Goal: Transaction & Acquisition: Book appointment/travel/reservation

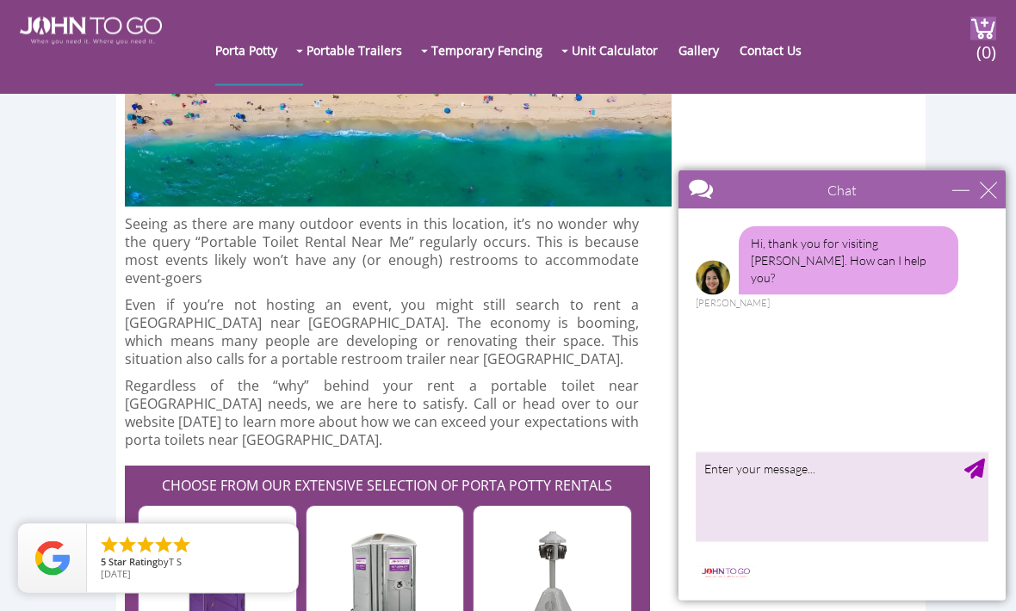
scroll to position [4875, 0]
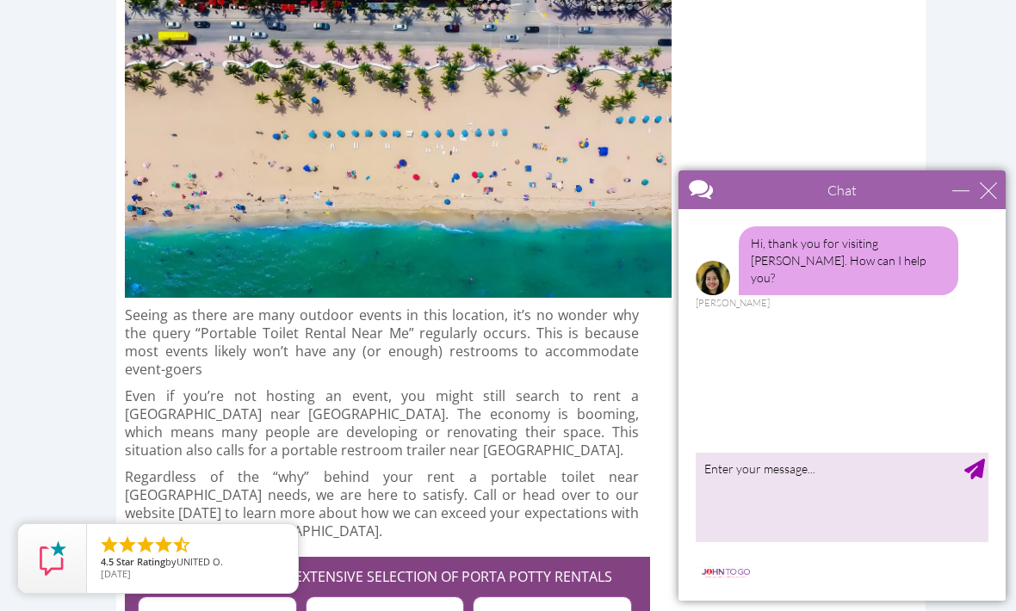
scroll to position [4932, 0]
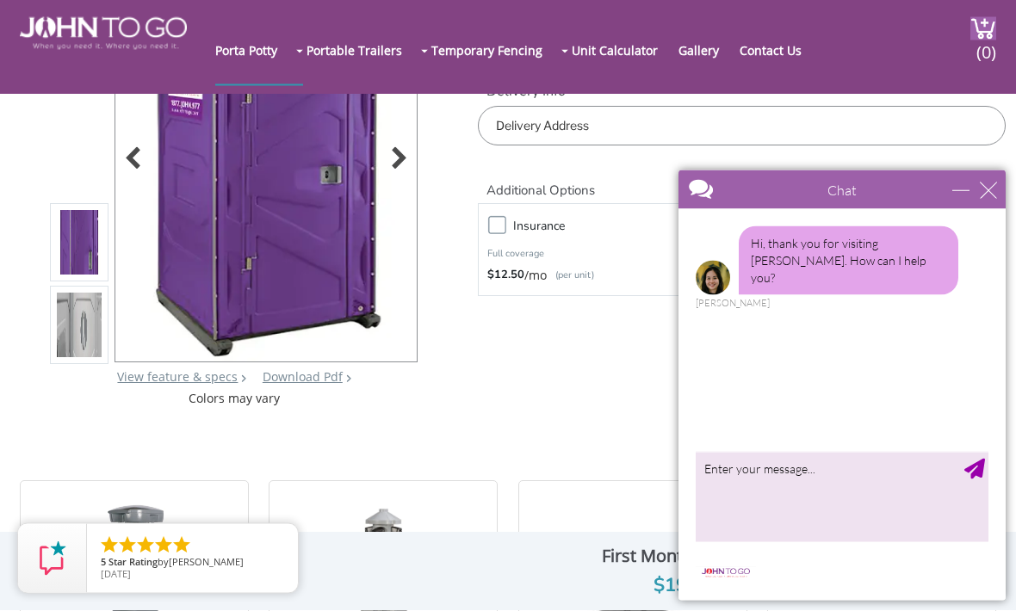
scroll to position [193, 0]
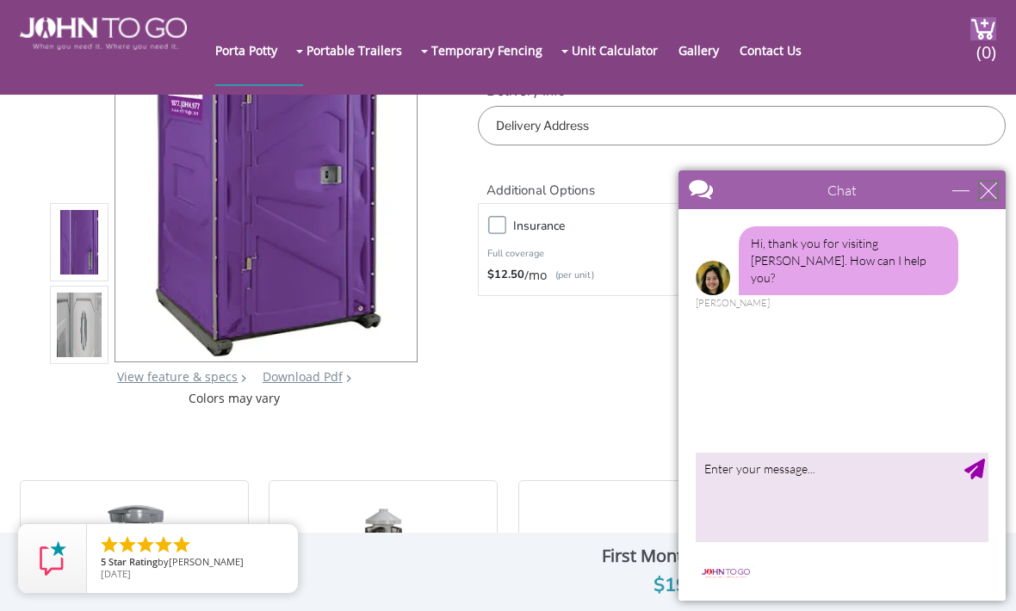
click at [981, 197] on div "close" at bounding box center [988, 190] width 17 height 17
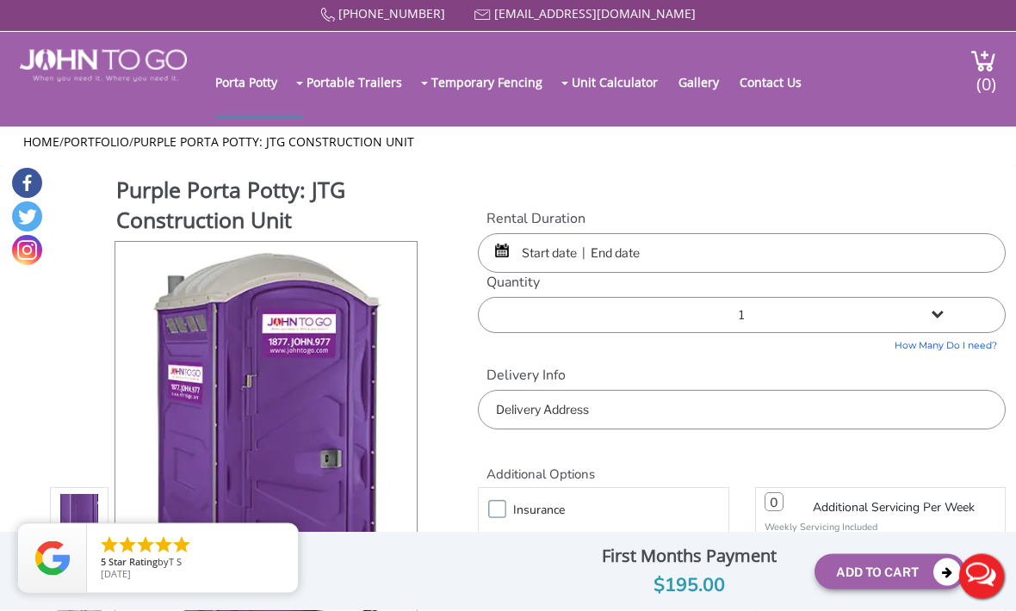
scroll to position [0, 0]
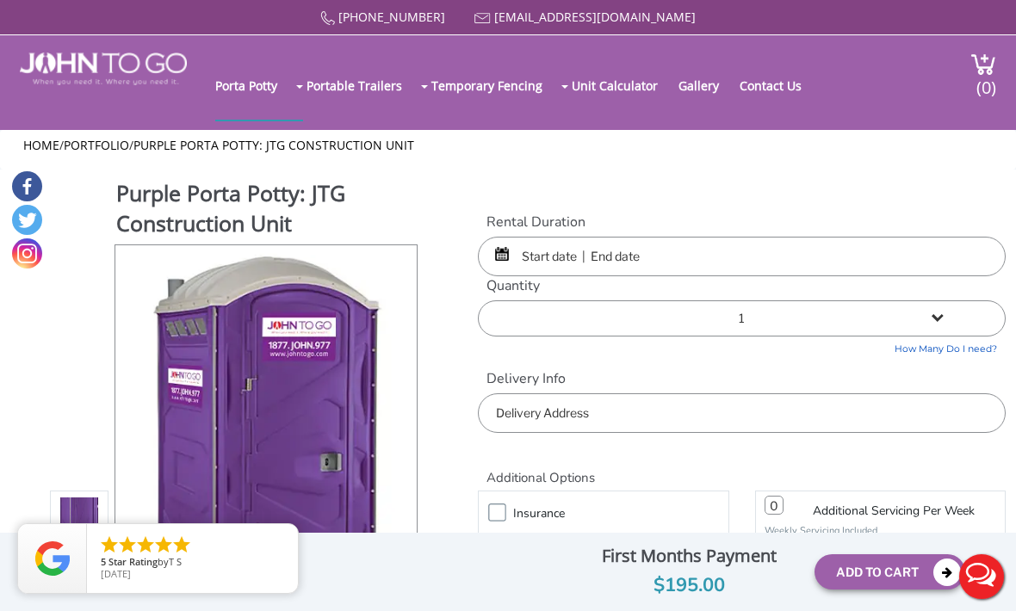
click at [849, 245] on input "text" at bounding box center [742, 257] width 528 height 40
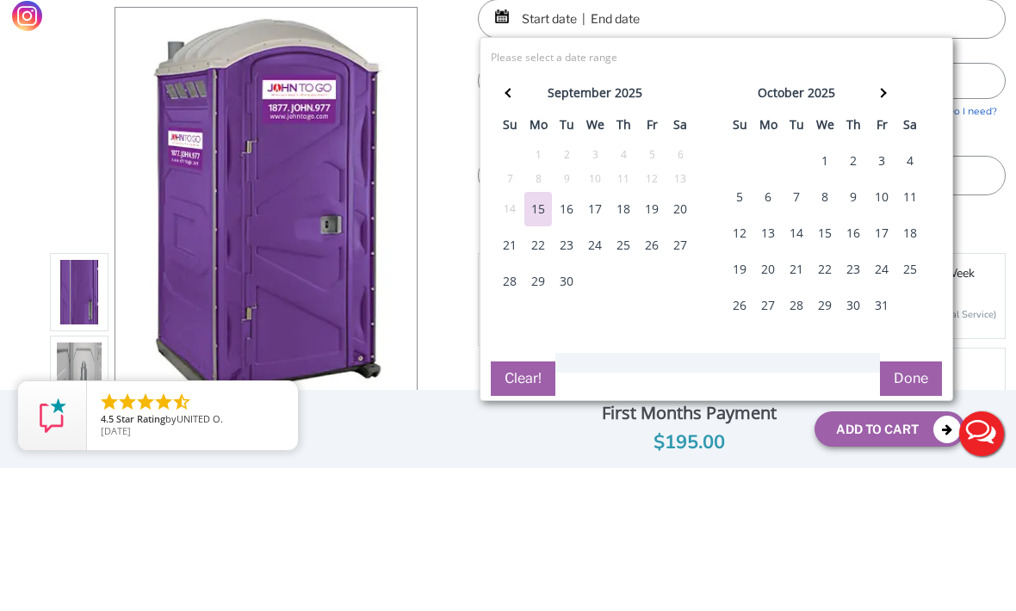
click at [680, 335] on div "20" at bounding box center [680, 352] width 28 height 34
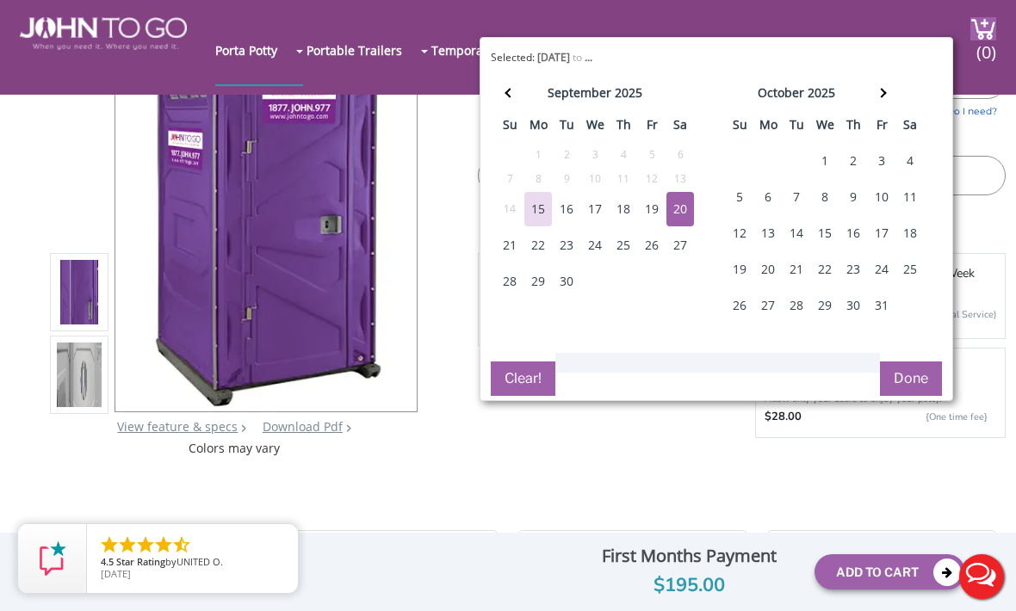
click at [679, 220] on div "20" at bounding box center [680, 209] width 28 height 34
type input "[DATE] to [DATE]"
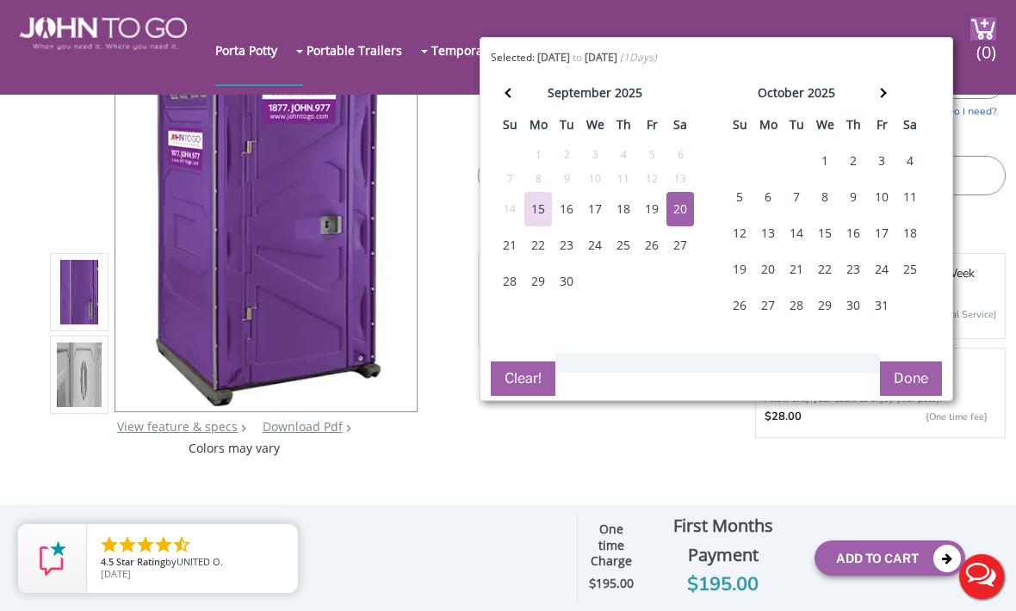
click at [919, 365] on button "Done" at bounding box center [911, 379] width 62 height 34
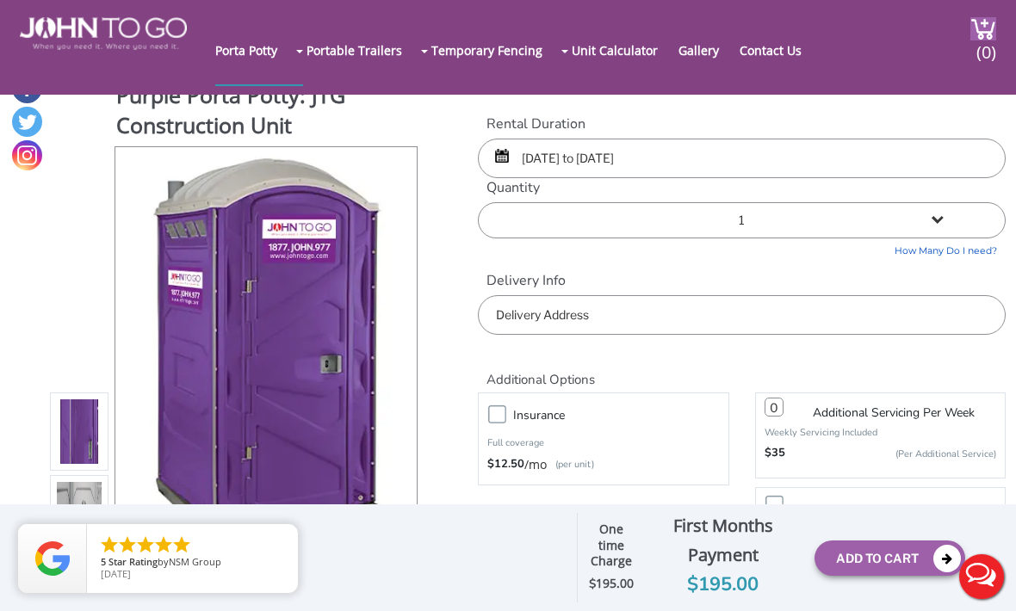
scroll to position [8, 0]
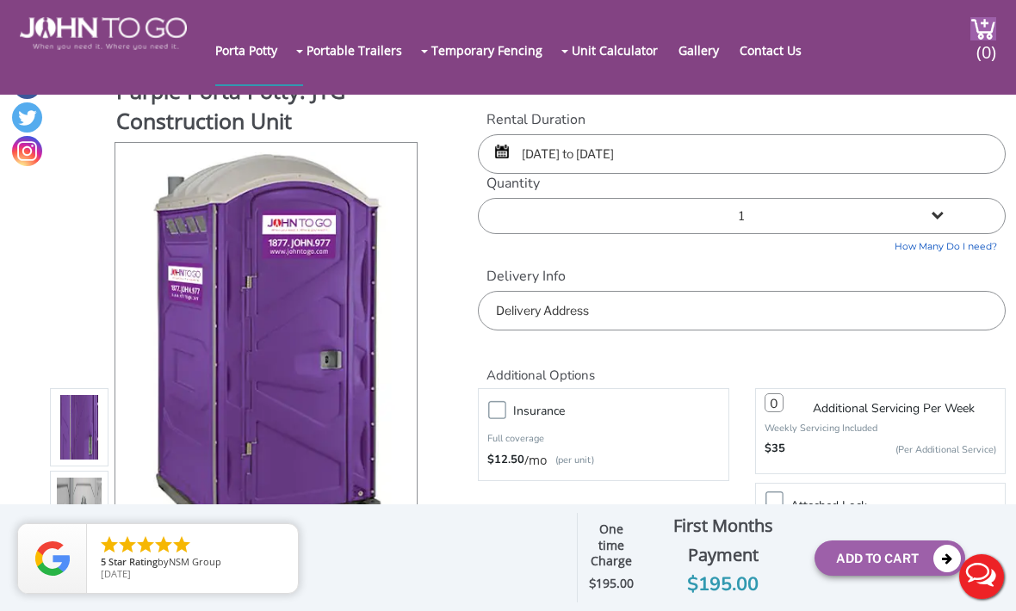
click at [707, 322] on input "text" at bounding box center [742, 311] width 528 height 40
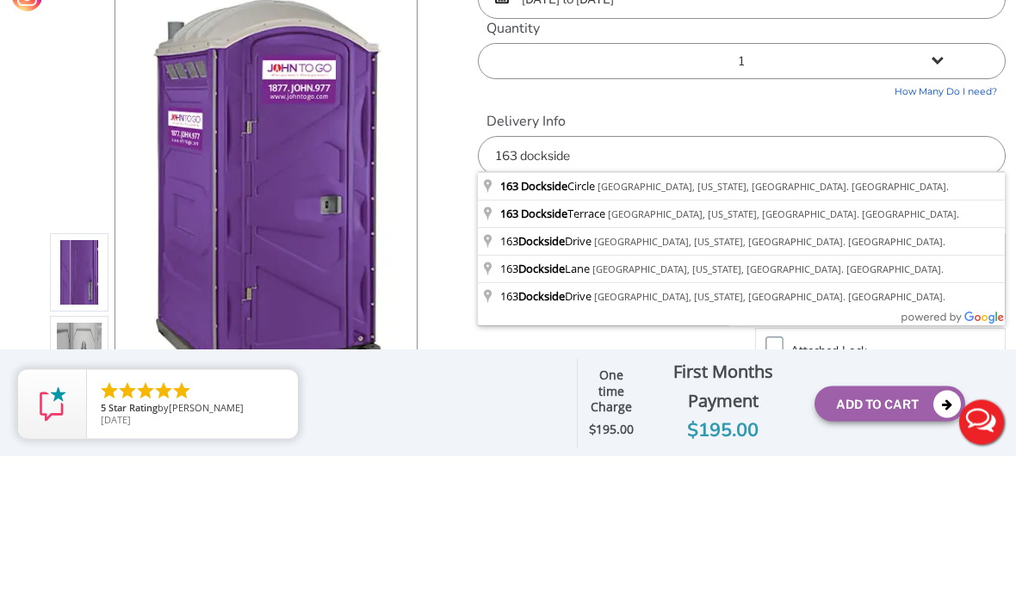
type input "[STREET_ADDRESS][US_STATE] [GEOGRAPHIC_DATA]."
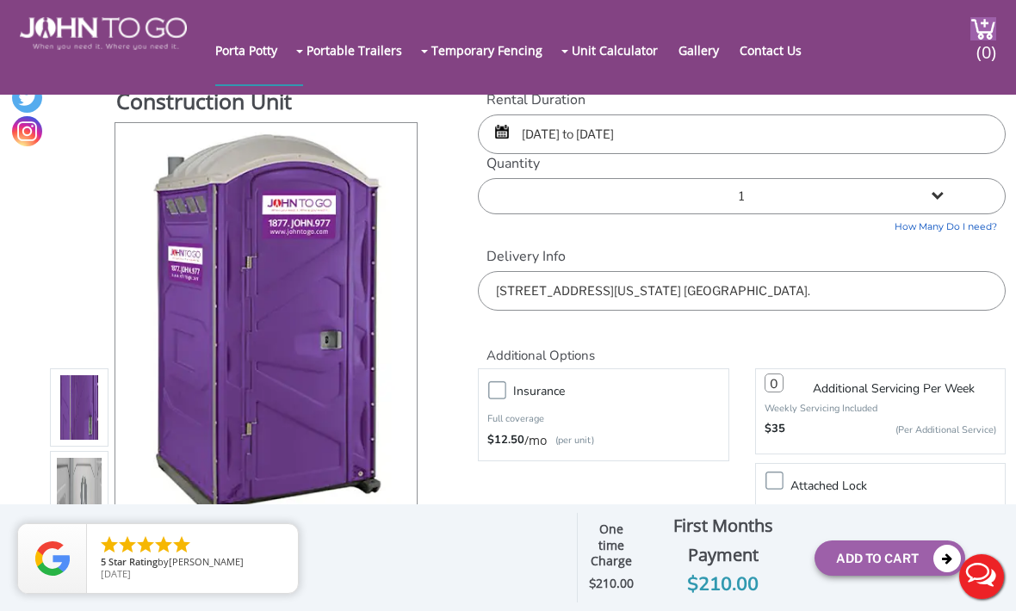
scroll to position [26, 0]
